Goal: Task Accomplishment & Management: Manage account settings

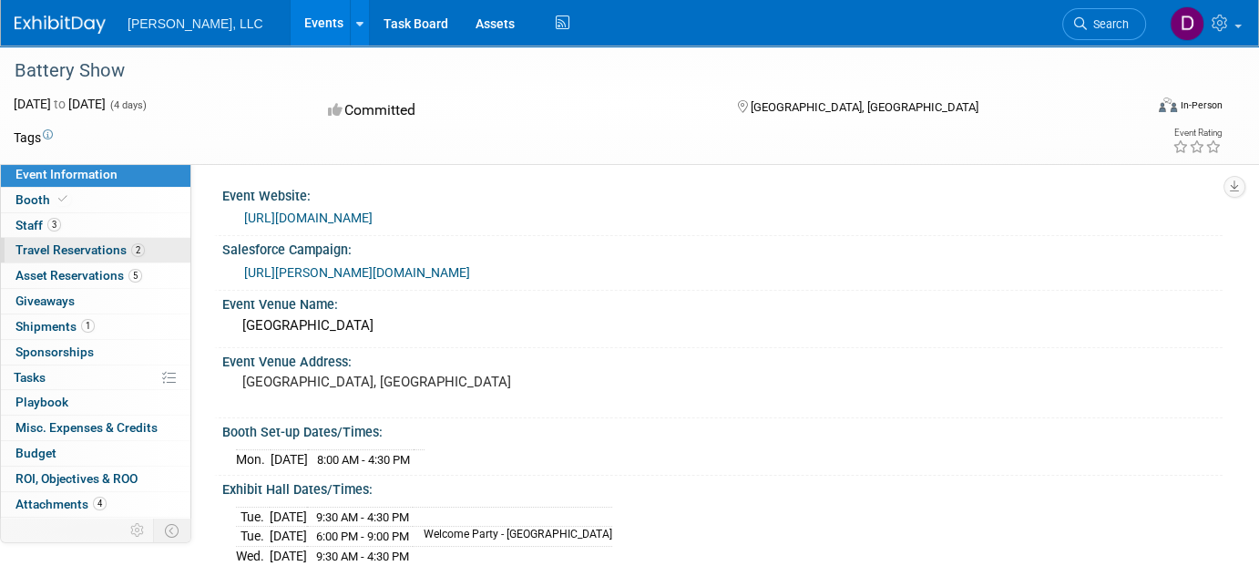
click at [48, 245] on span "Travel Reservations 2" at bounding box center [79, 249] width 129 height 15
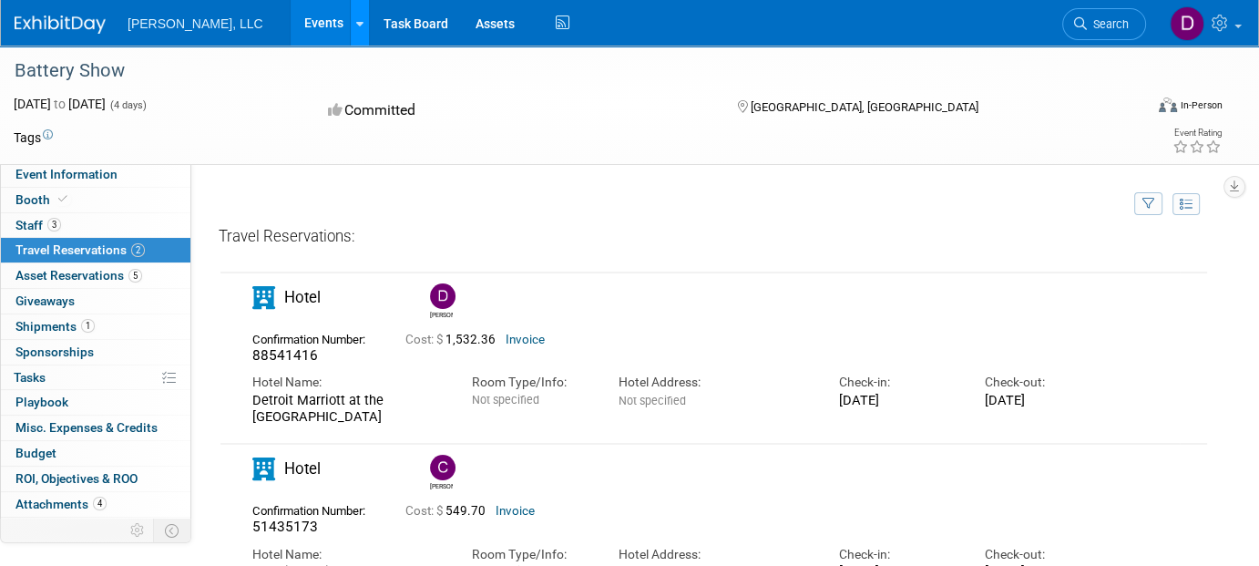
click at [356, 25] on icon at bounding box center [359, 24] width 7 height 12
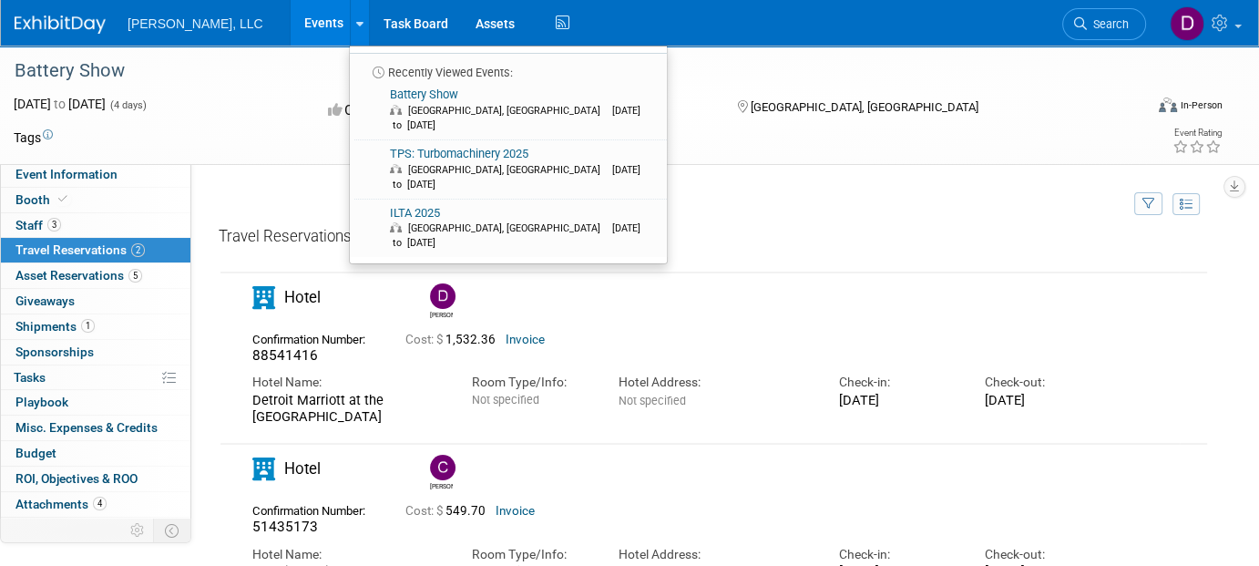
click at [291, 23] on link "Events" at bounding box center [324, 23] width 66 height 46
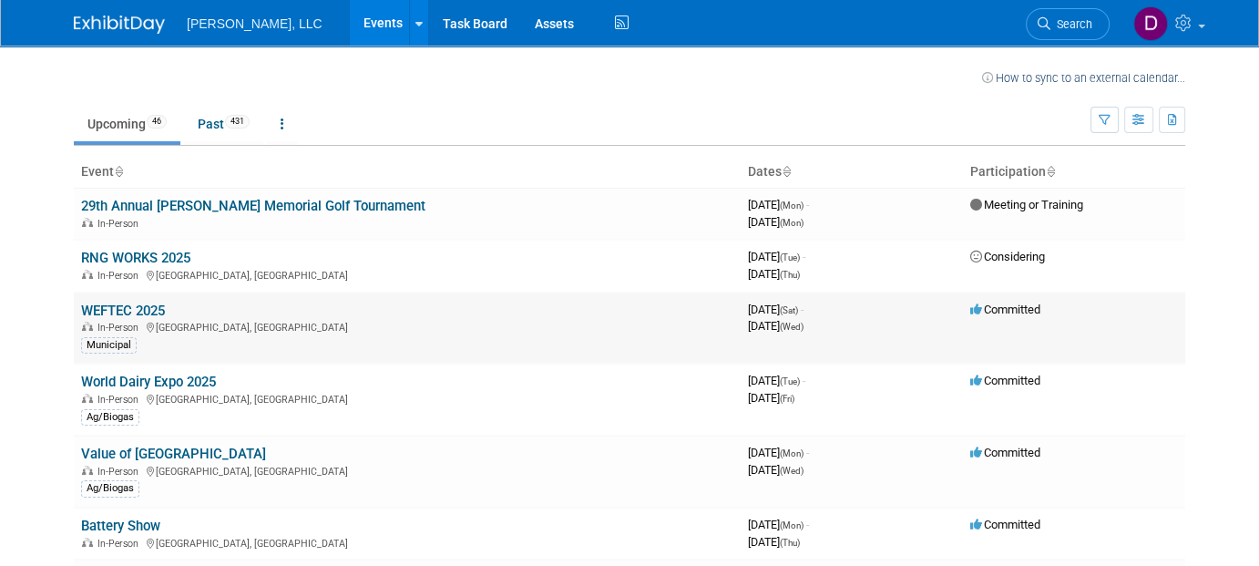
click at [119, 314] on link "WEFTEC 2025" at bounding box center [123, 310] width 84 height 16
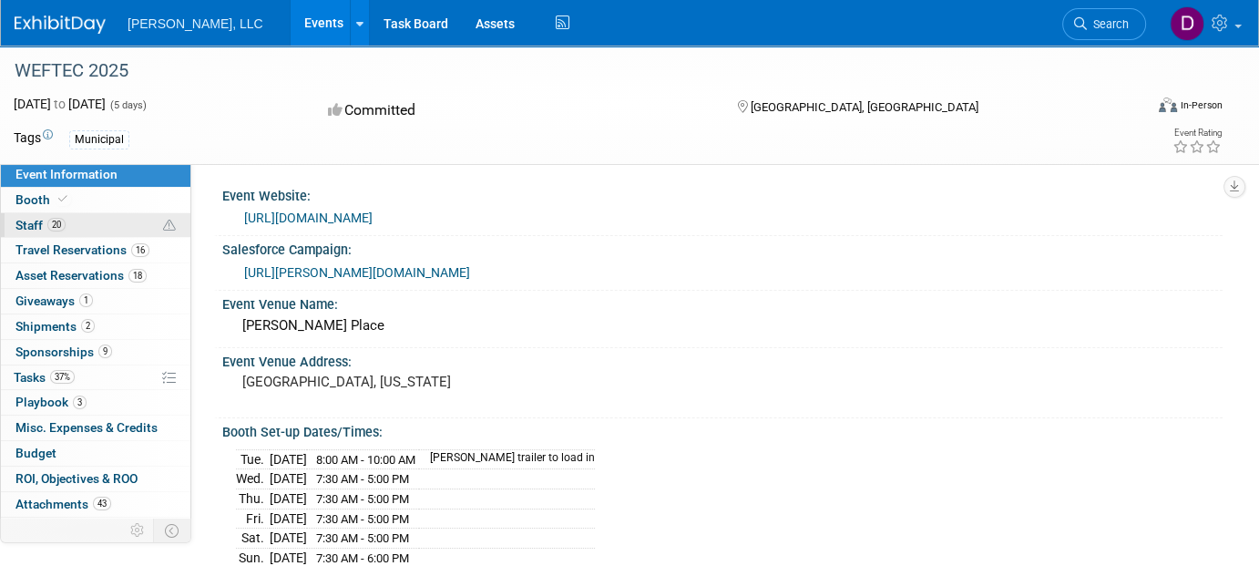
click at [32, 221] on span "Staff 20" at bounding box center [40, 225] width 50 height 15
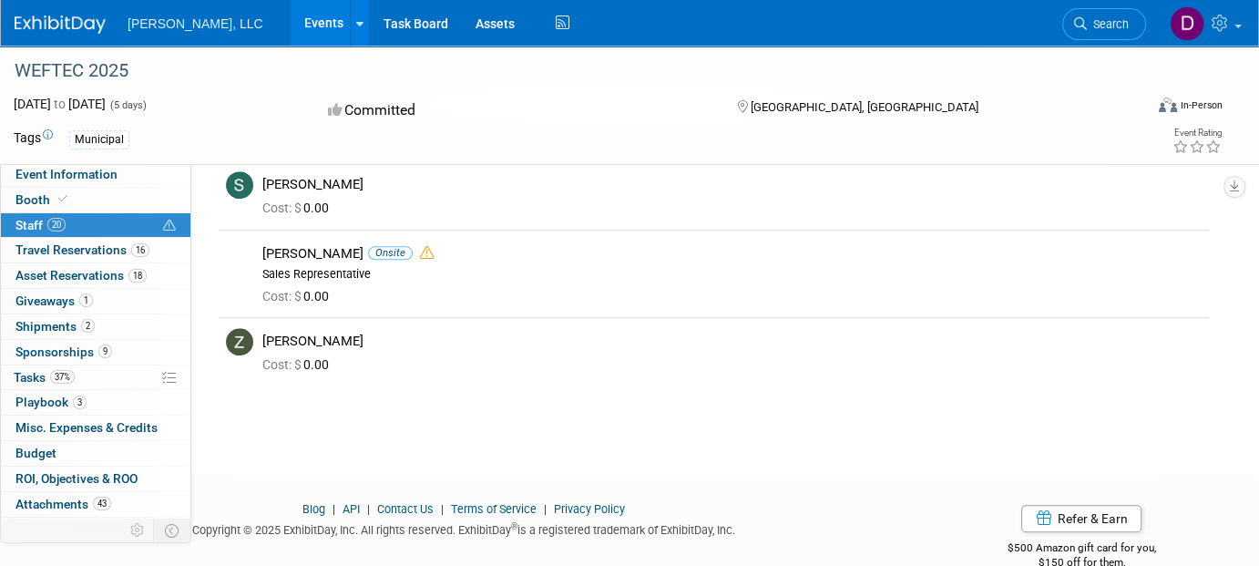
scroll to position [1364, 0]
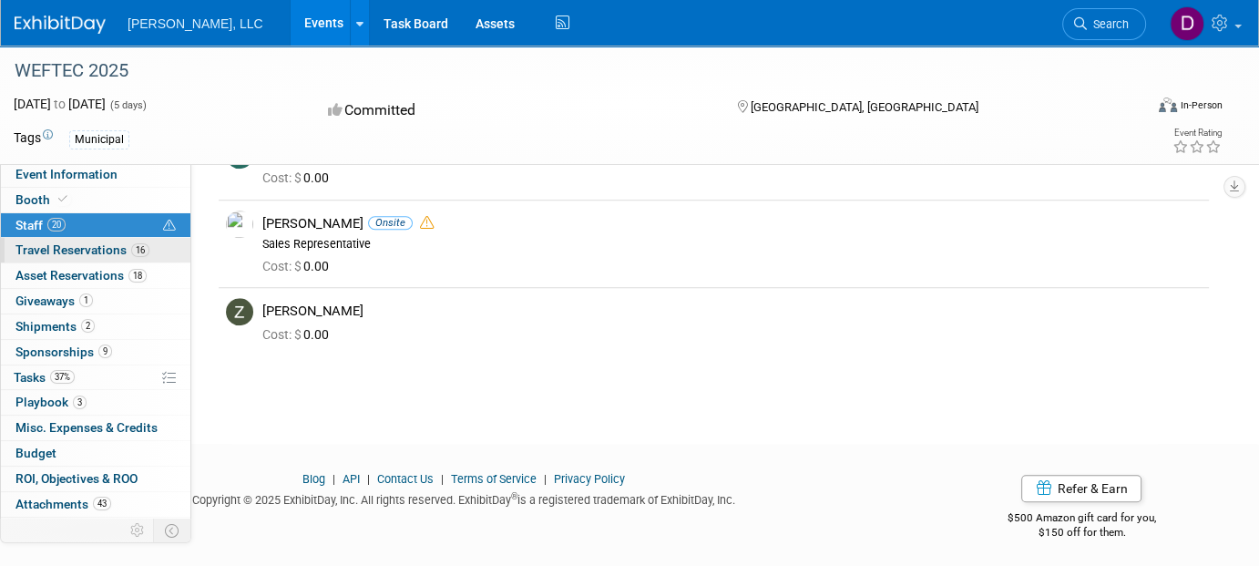
drag, startPoint x: 53, startPoint y: 253, endPoint x: 67, endPoint y: 256, distance: 14.8
click at [53, 253] on span "Travel Reservations 16" at bounding box center [82, 249] width 134 height 15
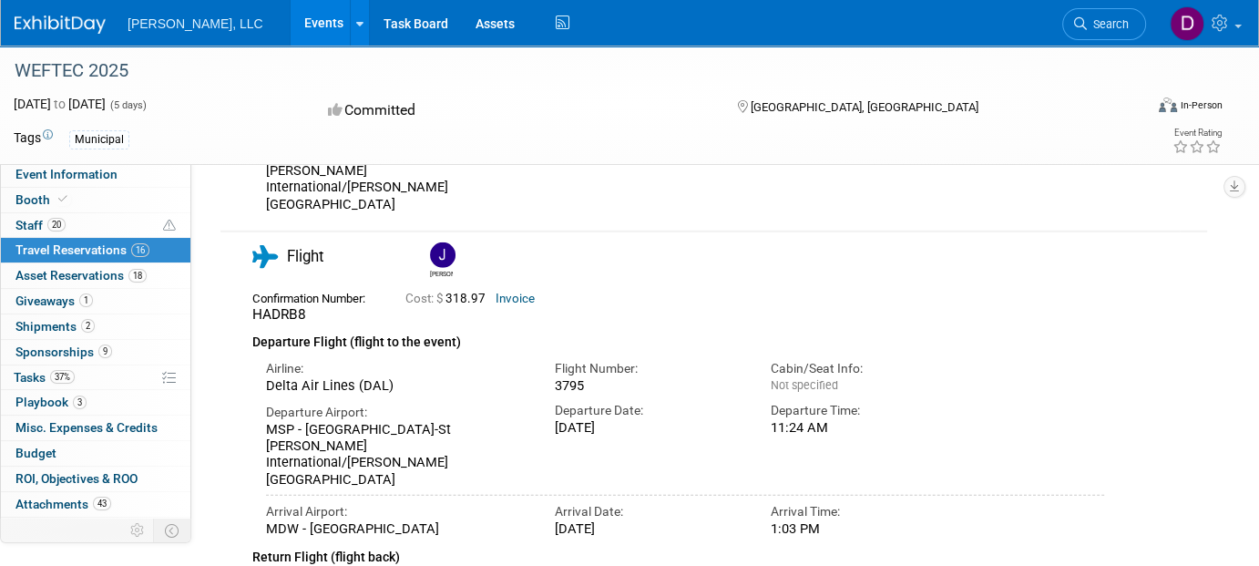
scroll to position [5283, 0]
